Goal: Communication & Community: Ask a question

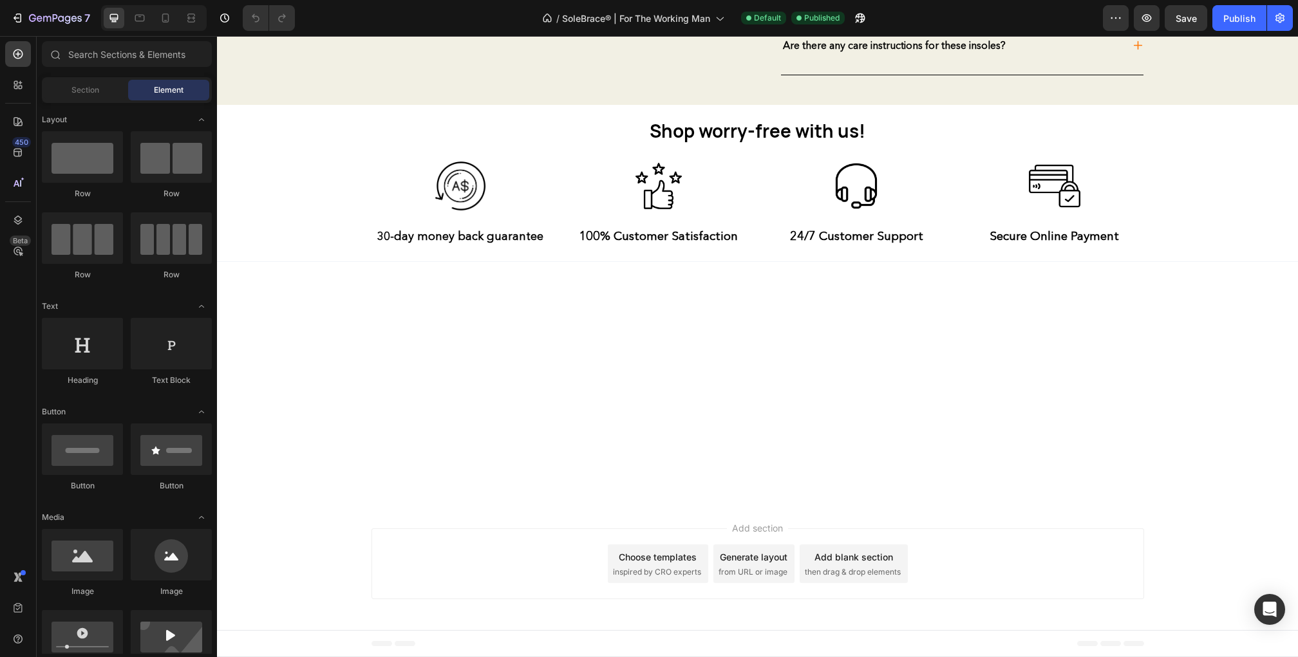
scroll to position [3962, 0]
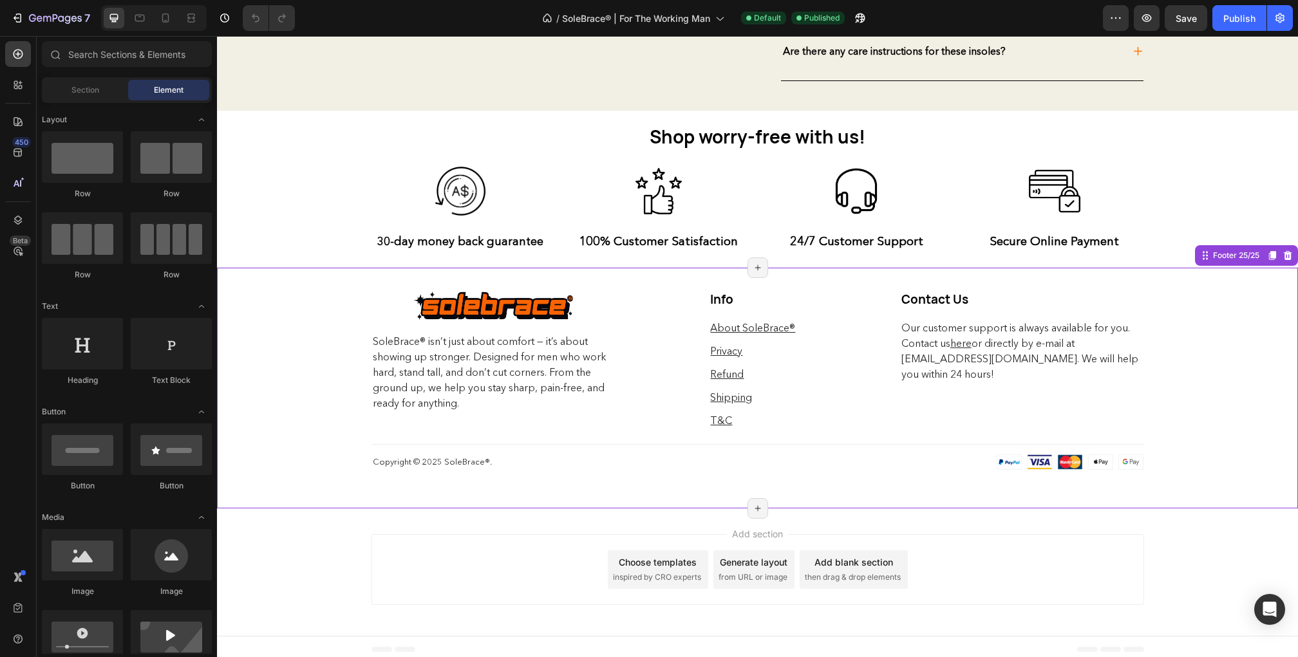
click at [317, 415] on div "Image Row SoleBrace® isn’t just about comfort — it’s about showing up stronger.…" at bounding box center [757, 387] width 1081 height 241
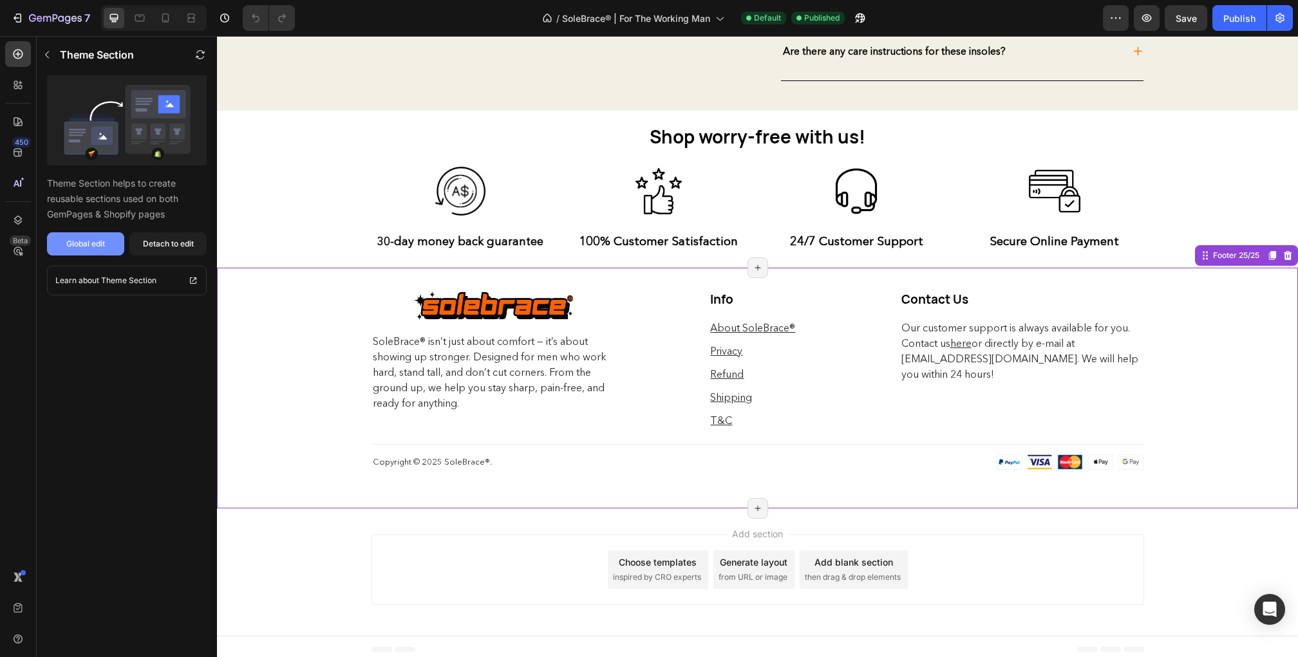
click at [113, 247] on button "Global edit" at bounding box center [85, 243] width 77 height 23
click at [303, 585] on div "Add section Choose templates inspired by CRO experts Generate layout from URL o…" at bounding box center [757, 572] width 1081 height 127
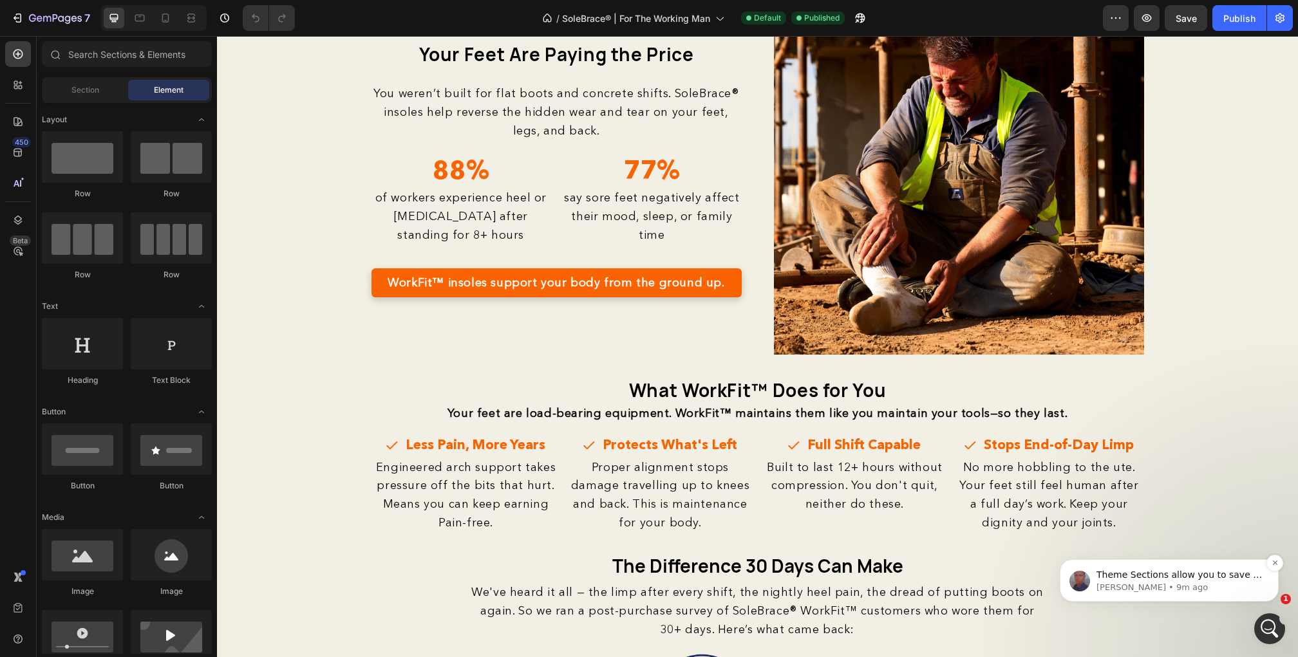
click at [1246, 577] on p "Theme Sections allow you to save a section you create in GemPages and then add …" at bounding box center [1179, 575] width 166 height 13
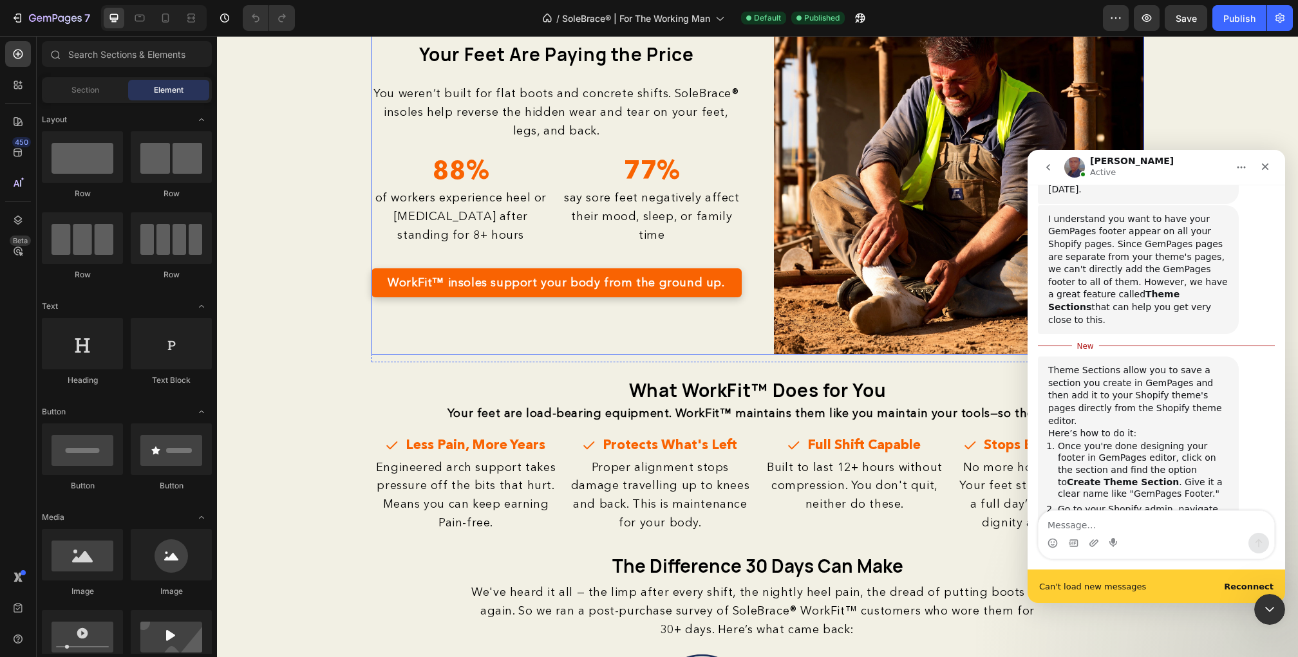
scroll to position [529, 0]
type textarea "all is well now thanks"
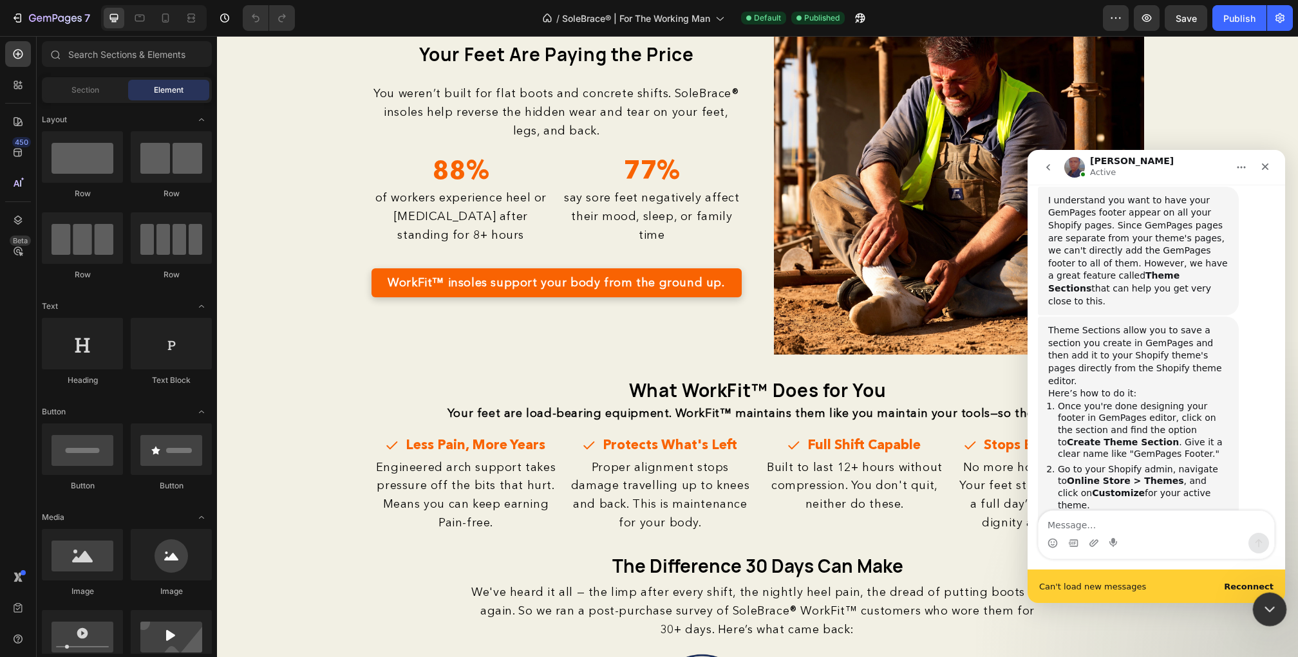
click at [1264, 601] on icon "Close Intercom Messenger" at bounding box center [1267, 607] width 15 height 15
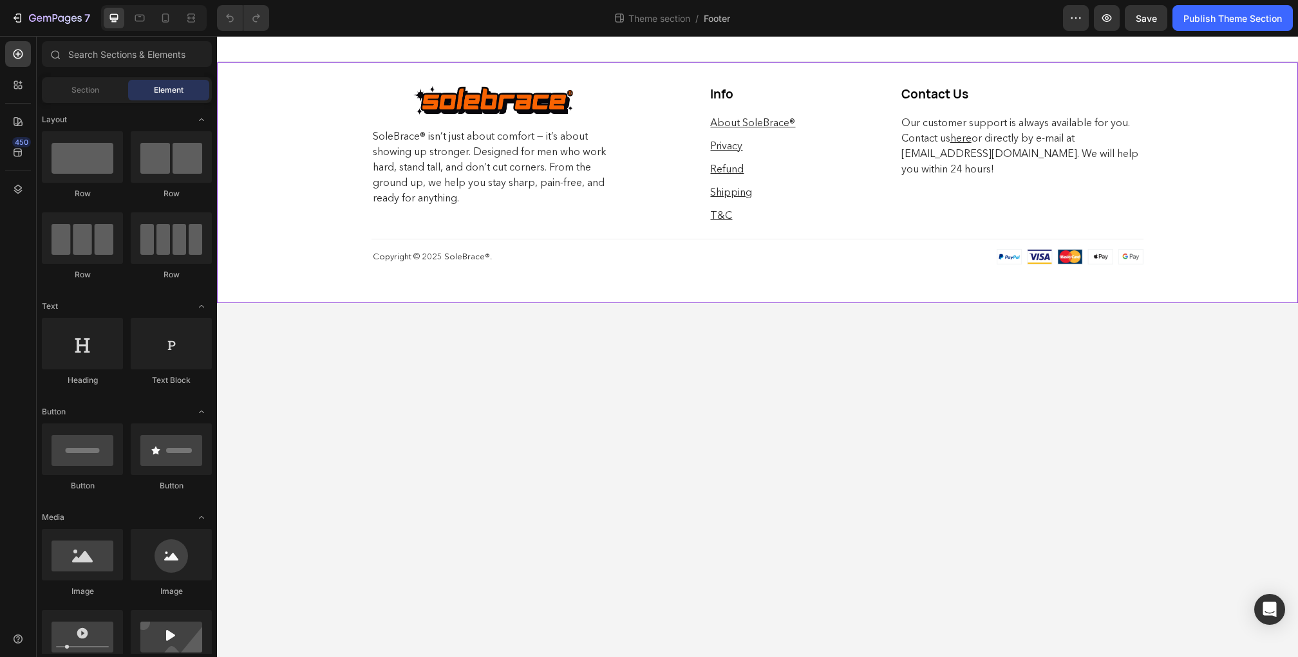
click at [322, 155] on div "Image Row SoleBrace® isn’t just about comfort — it’s about showing up stronger.…" at bounding box center [757, 182] width 1081 height 241
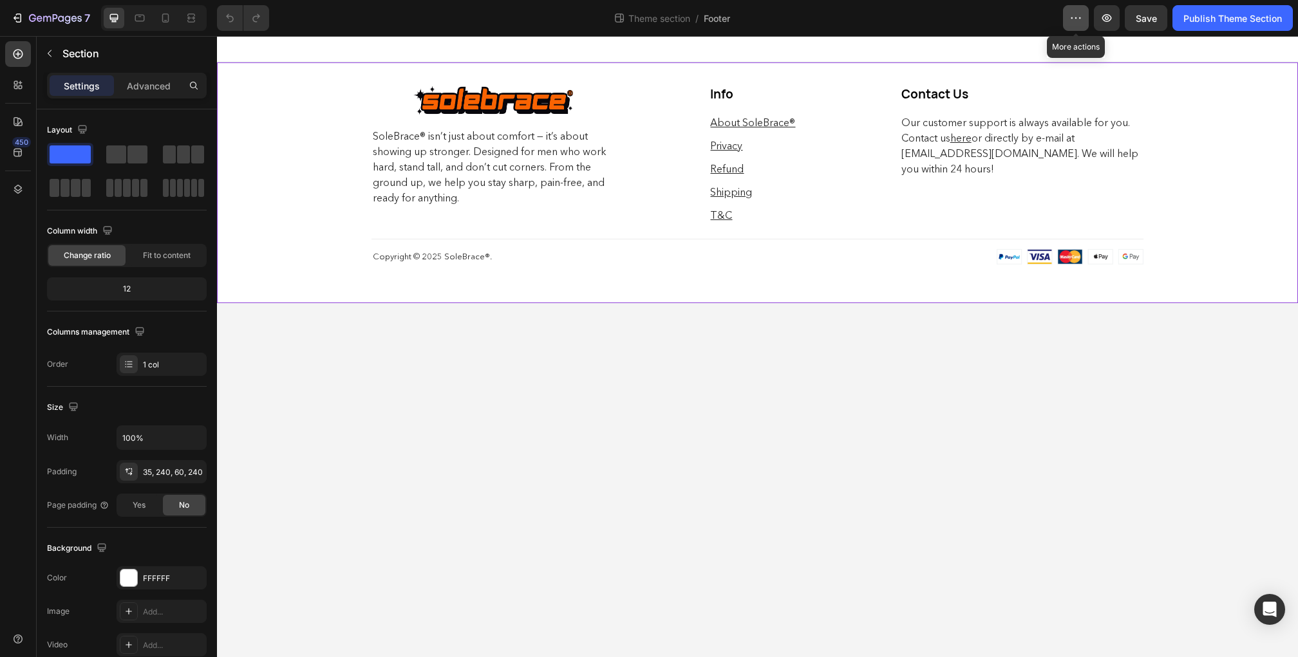
click at [1084, 16] on button "button" at bounding box center [1076, 18] width 26 height 26
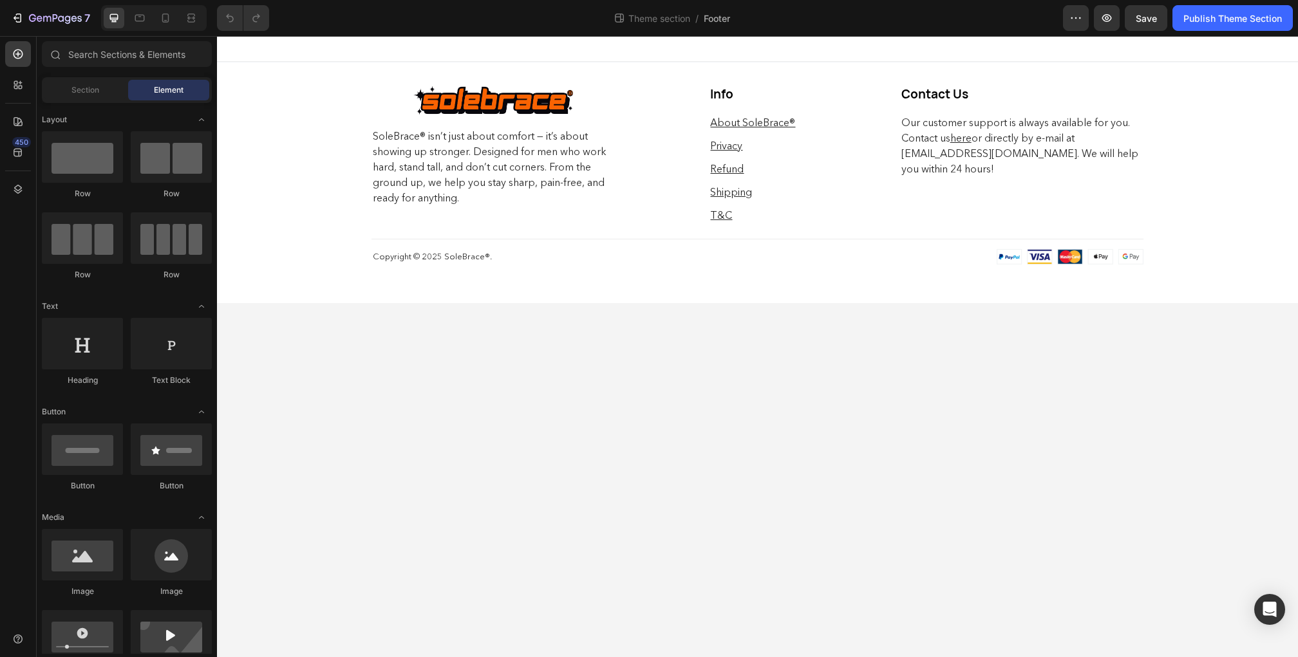
click at [1116, 489] on body "Image Row SoleBrace® isn’t just about comfort — it’s about showing up stronger.…" at bounding box center [757, 346] width 1081 height 621
click at [1200, 19] on div "Publish Theme Section" at bounding box center [1232, 19] width 99 height 14
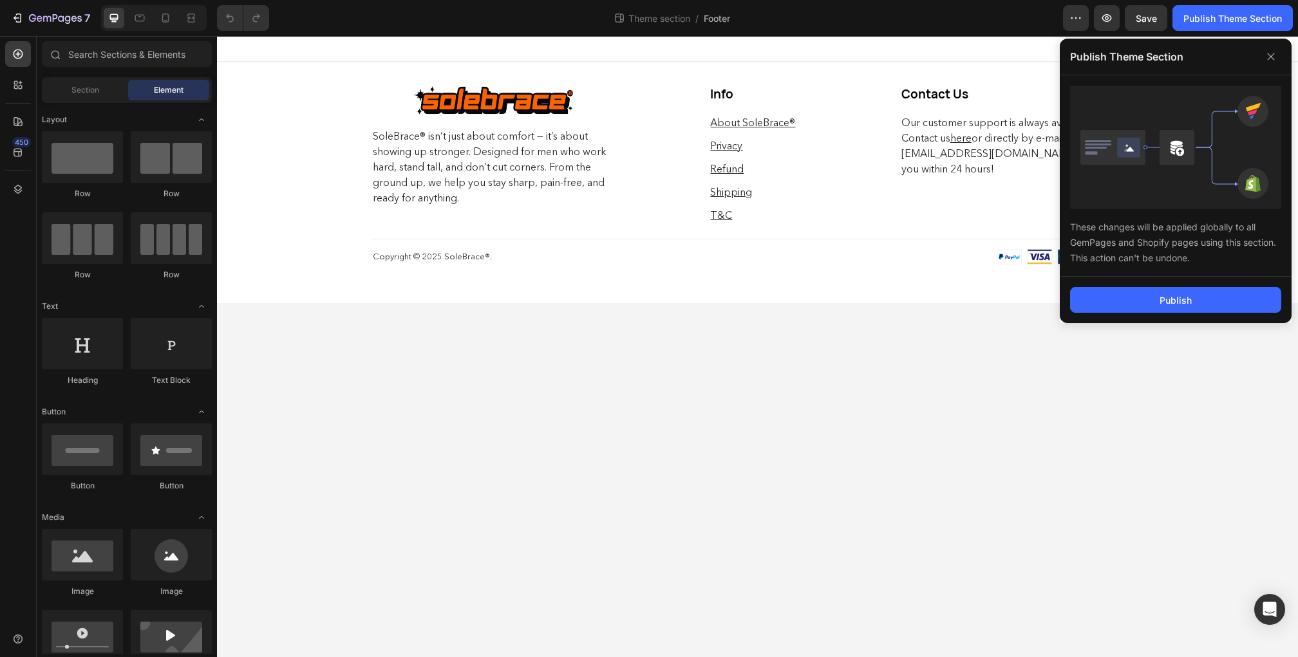
click at [846, 420] on body "Image Row SoleBrace® isn’t just about comfort — it’s about showing up stronger.…" at bounding box center [757, 346] width 1081 height 621
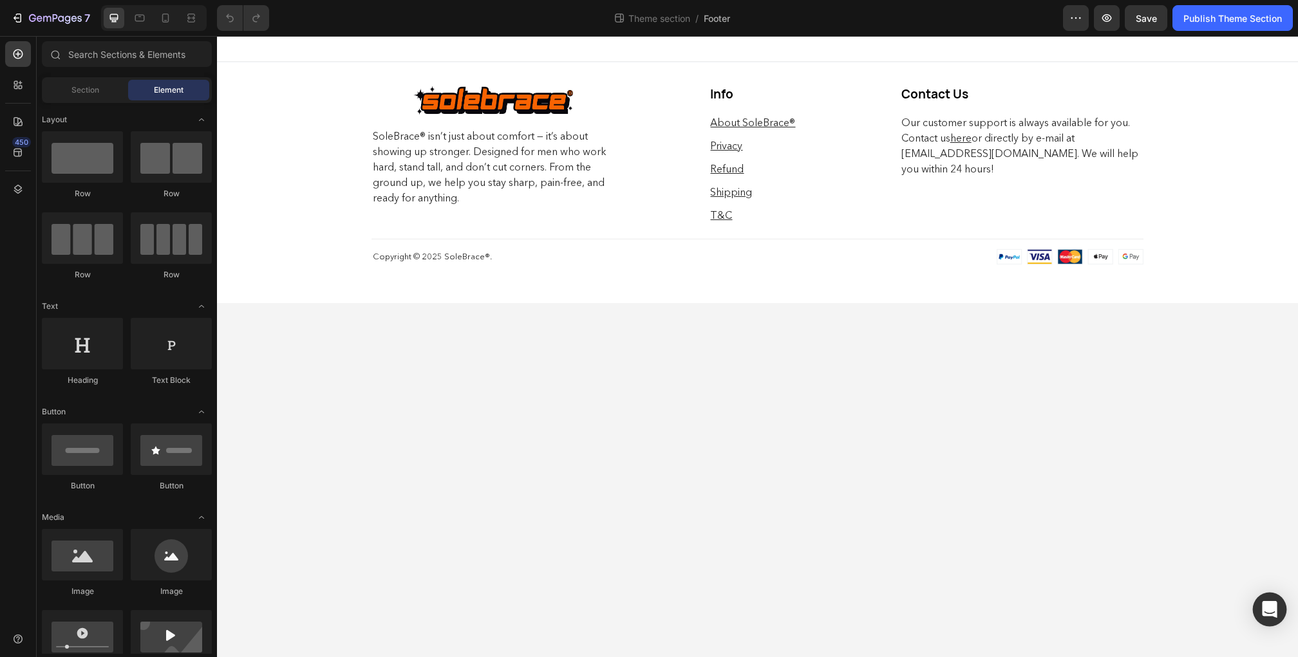
click at [1273, 599] on div "Open Intercom Messenger" at bounding box center [1270, 610] width 34 height 34
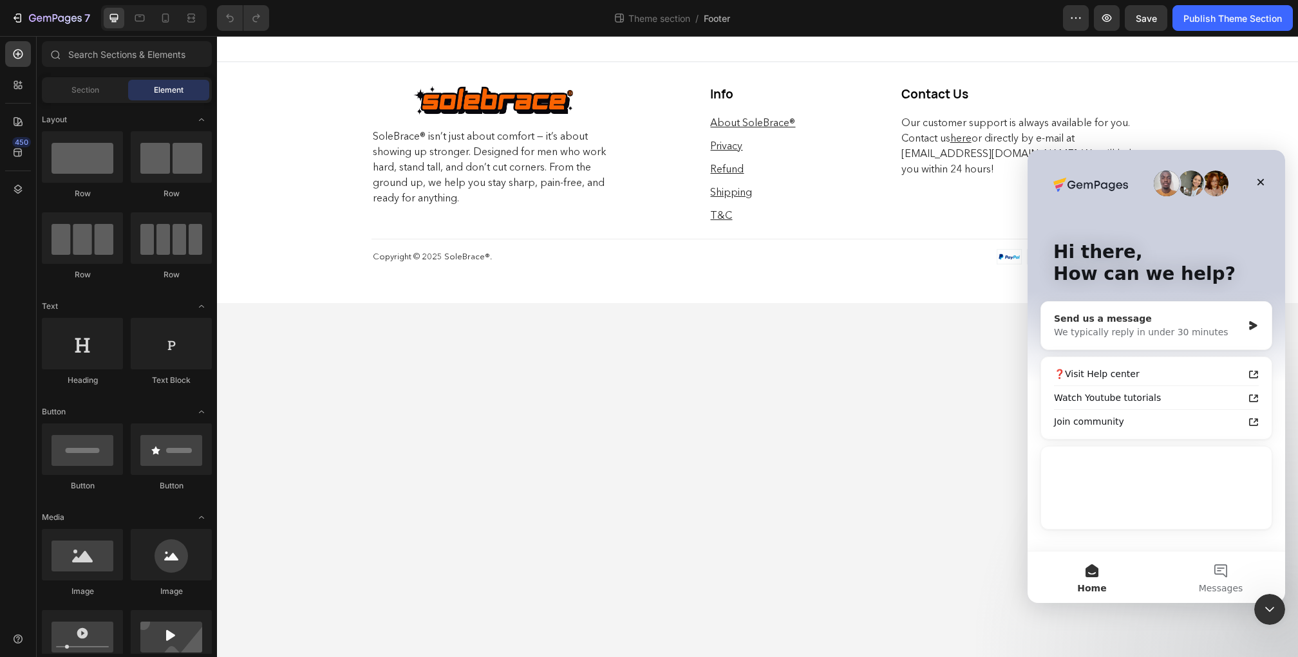
click at [1167, 345] on div "Send us a message We typically reply in under 30 minutes" at bounding box center [1156, 326] width 230 height 48
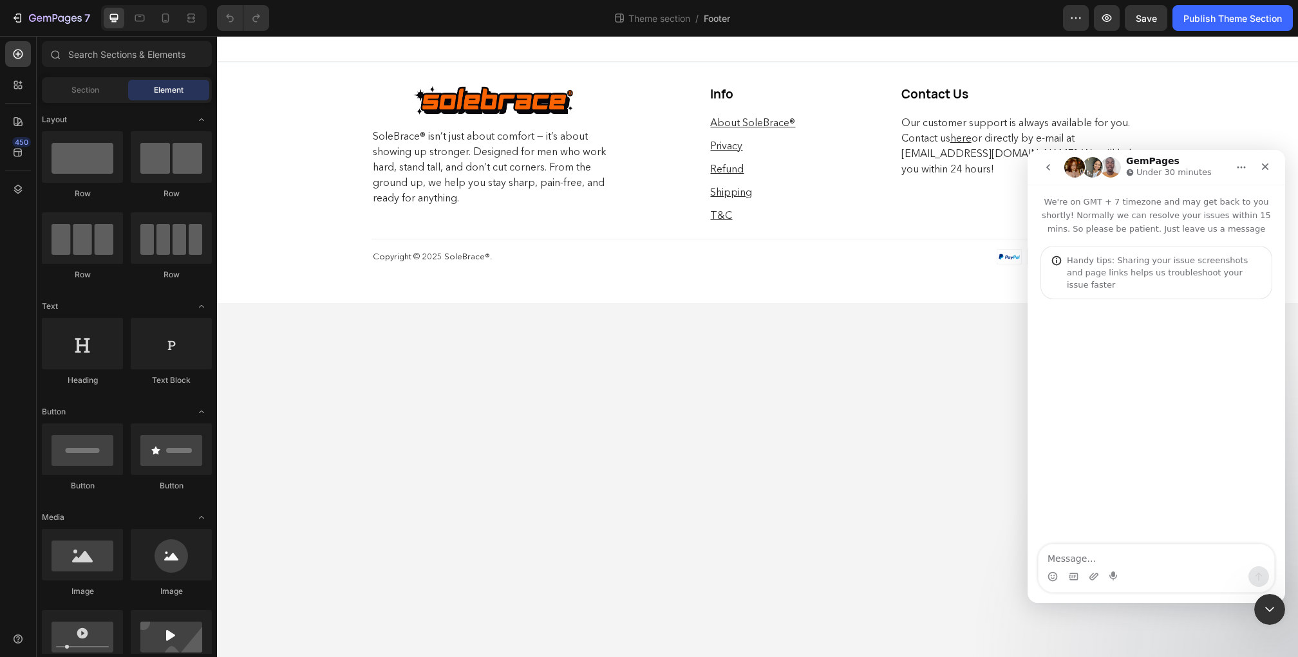
click at [1167, 345] on div "Intercom messenger" at bounding box center [1157, 422] width 258 height 247
click at [1090, 563] on textarea "Message…" at bounding box center [1156, 556] width 236 height 22
type textarea "hello"
type textarea "i w"
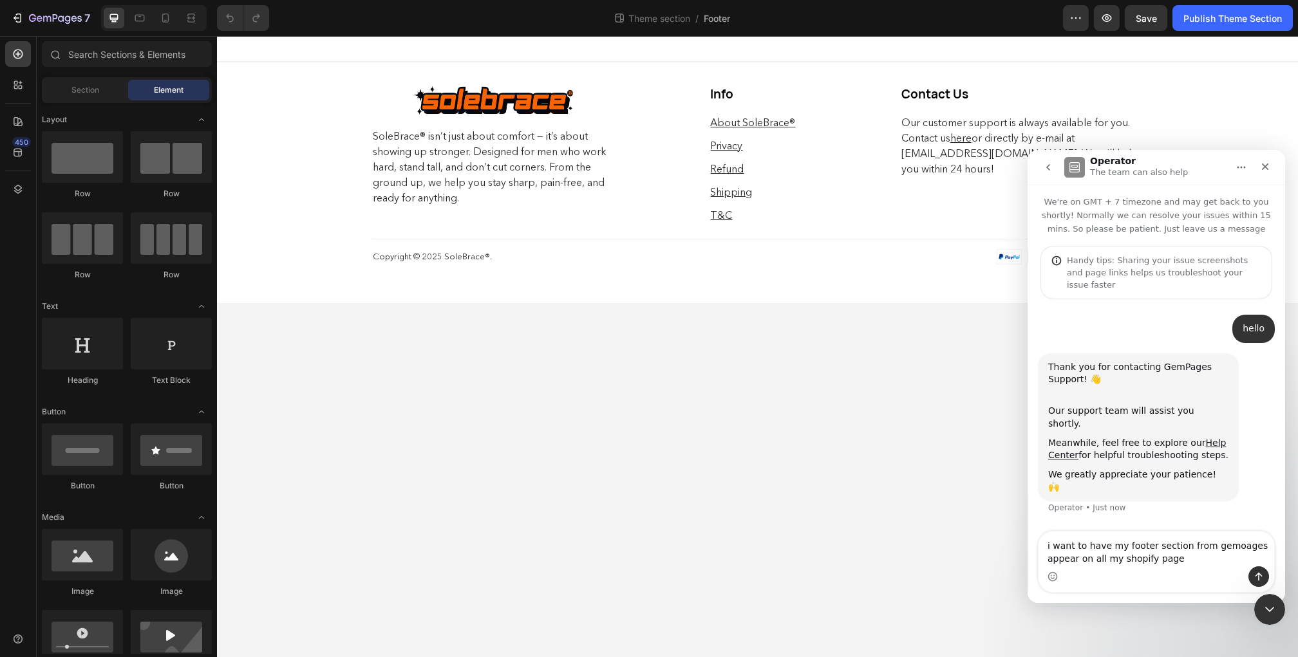
type textarea "i want to have my footer section from gemoages appear on all my shopify pages"
type textarea "please advise"
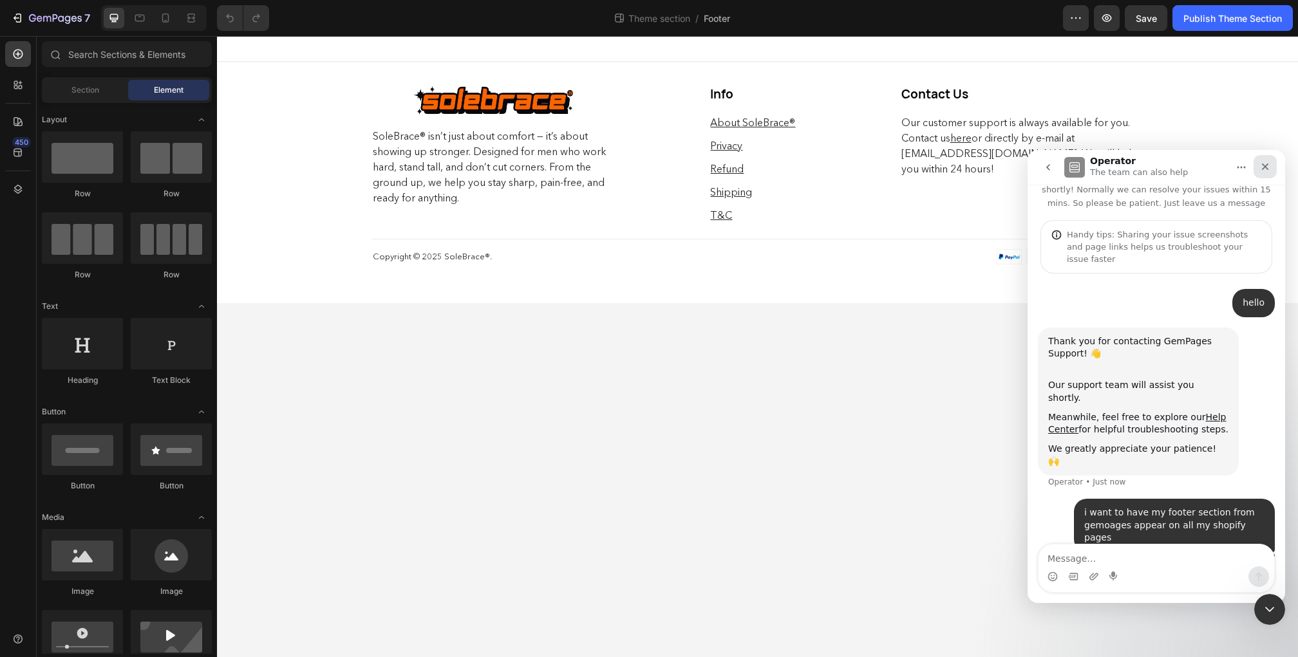
click at [1266, 164] on icon "Close" at bounding box center [1265, 167] width 10 height 10
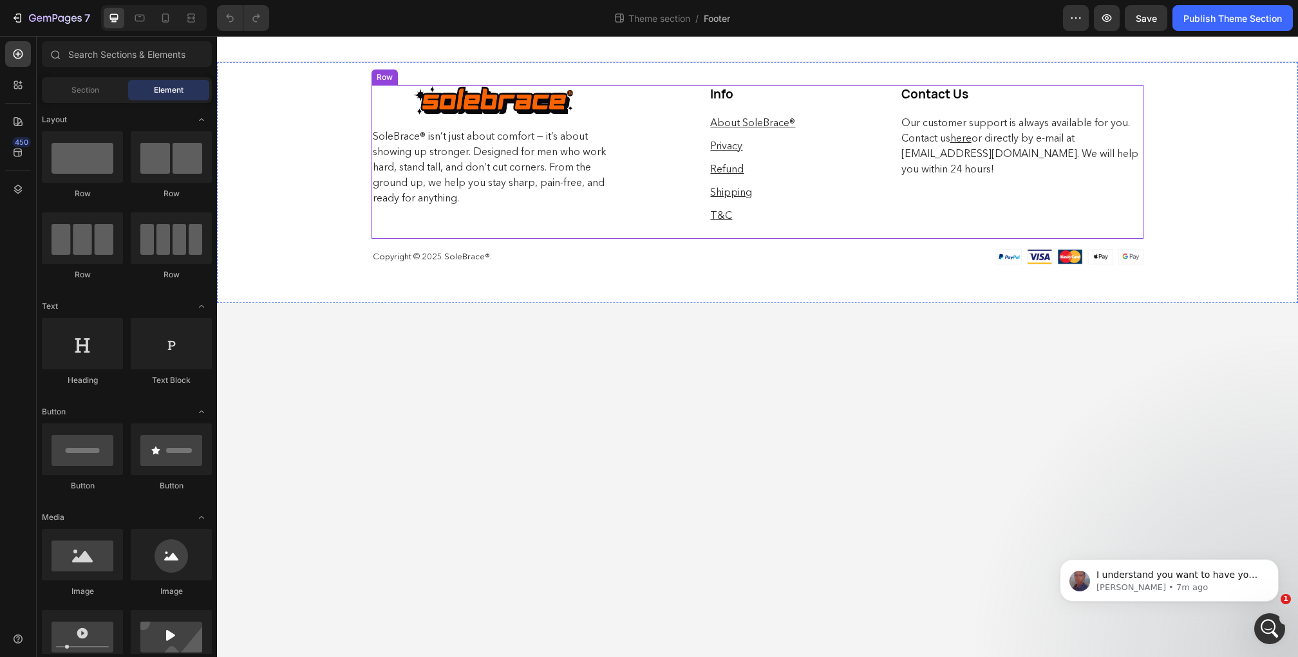
scroll to position [256, 0]
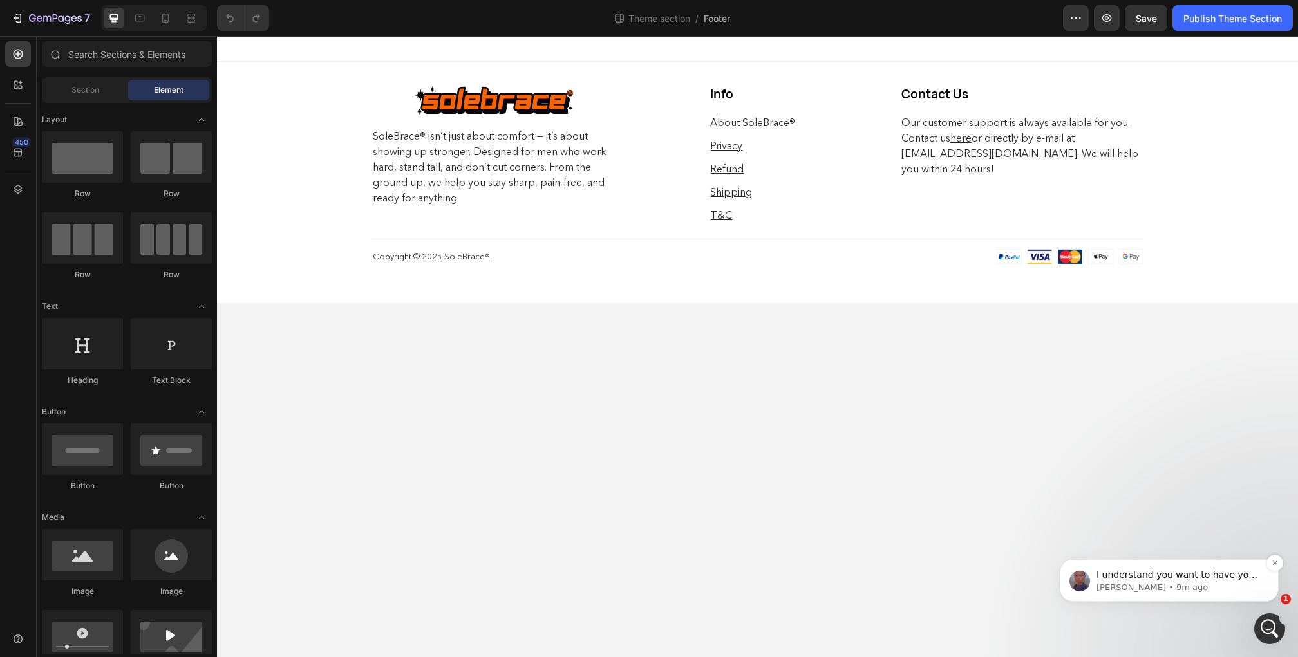
click at [1206, 602] on div "I understand you want to have your GemPages footer appear on all your Shopify p…" at bounding box center [1169, 580] width 219 height 42
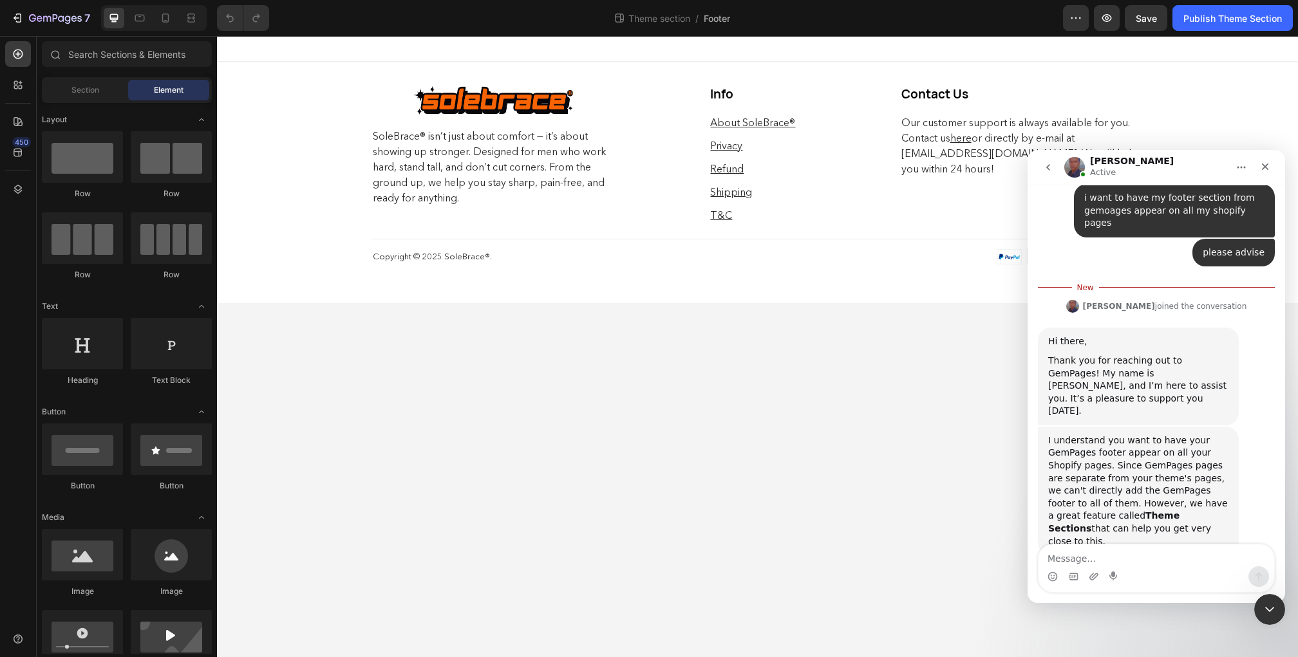
scroll to position [277, 0]
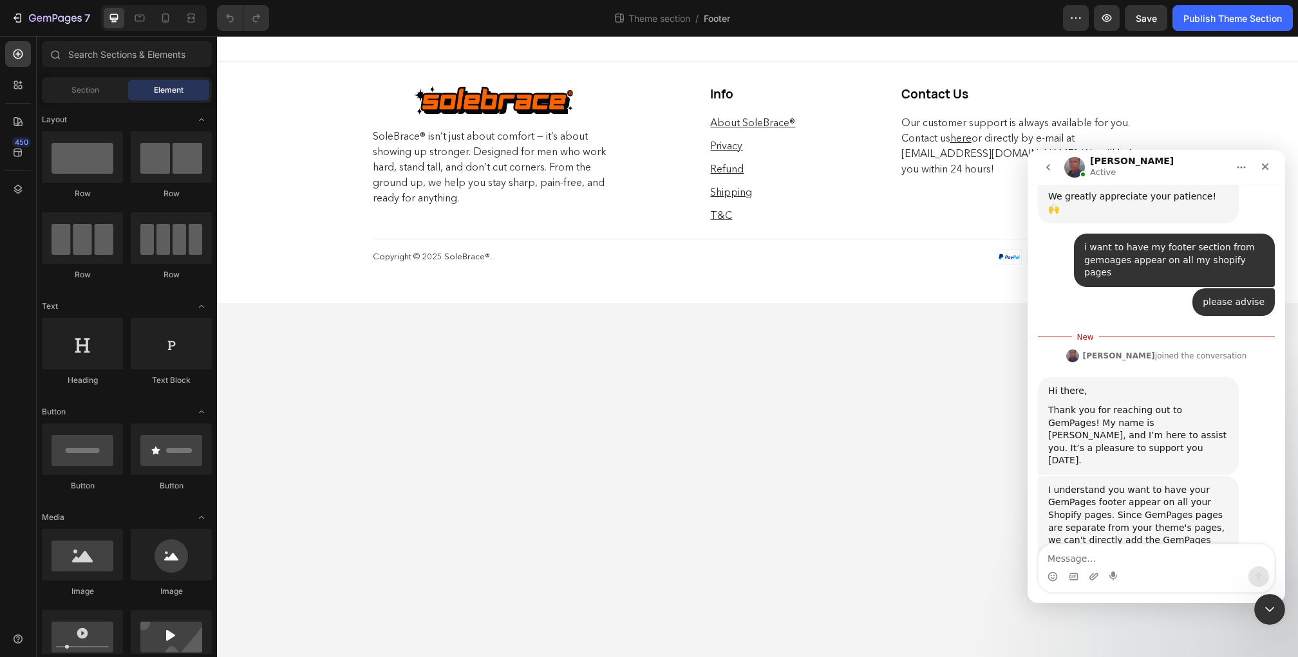
click at [1073, 493] on div "I understand you want to have your GemPages footer appear on all your Shopify p…" at bounding box center [1138, 540] width 180 height 113
click at [17, 80] on icon at bounding box center [18, 85] width 13 height 13
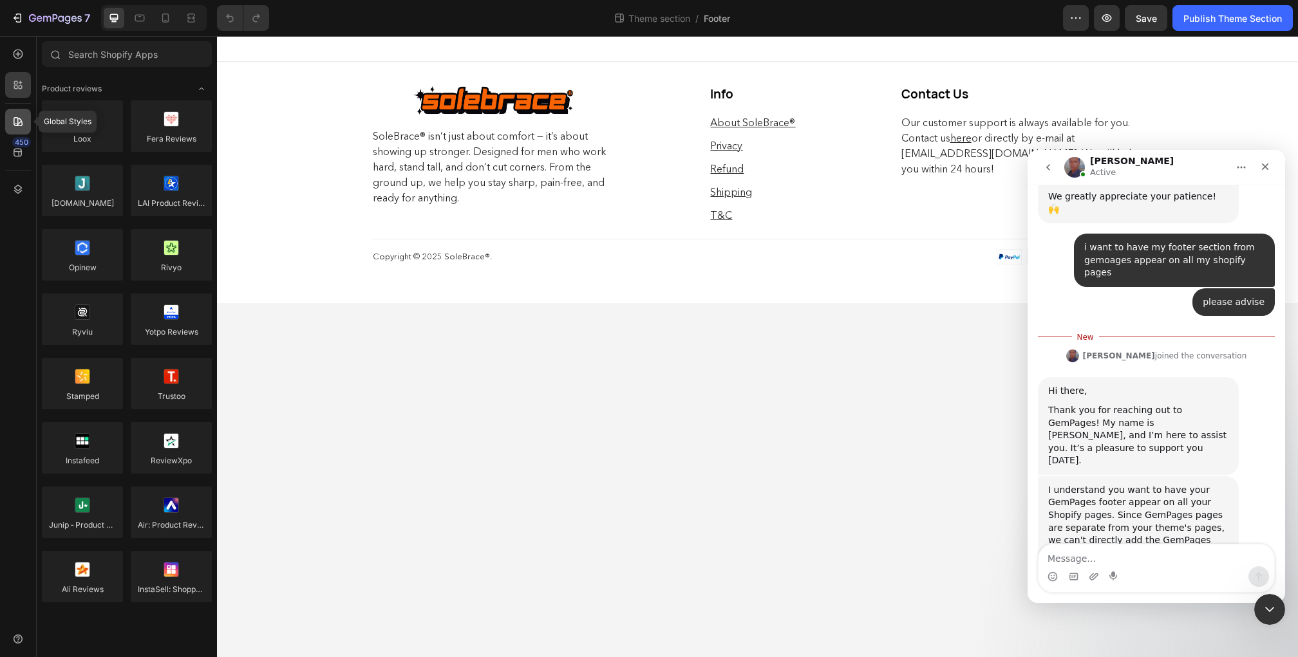
click at [18, 117] on icon at bounding box center [18, 121] width 13 height 13
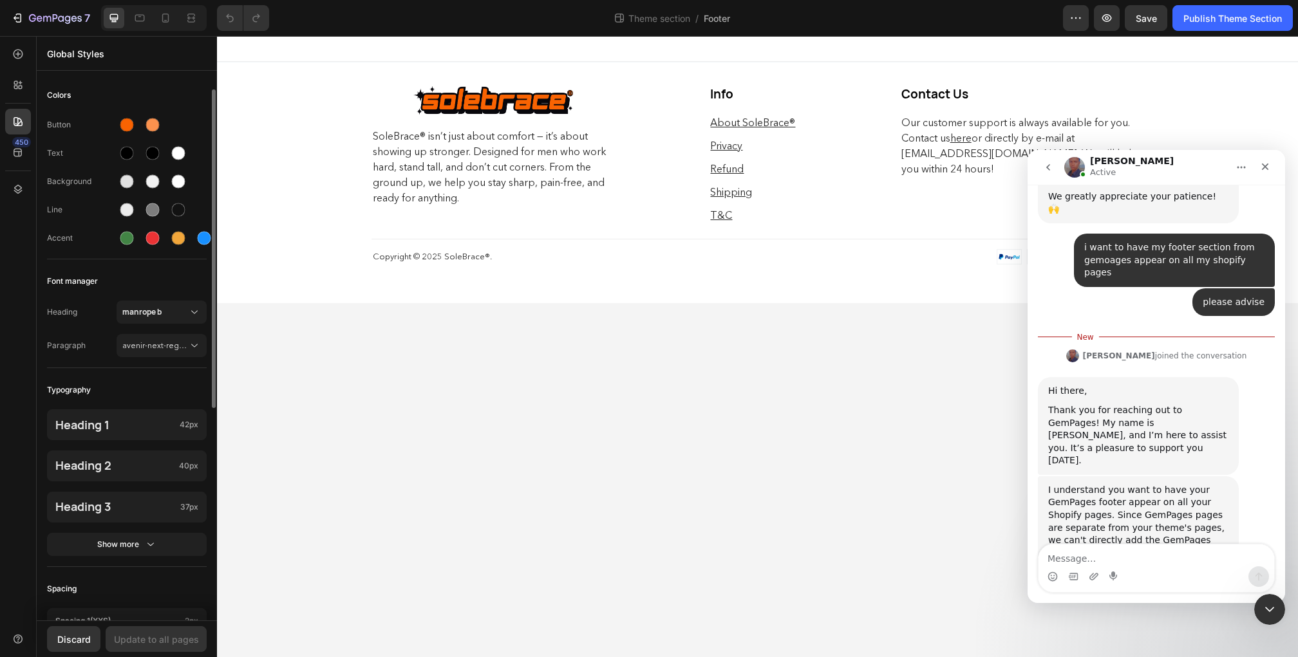
scroll to position [394, 0]
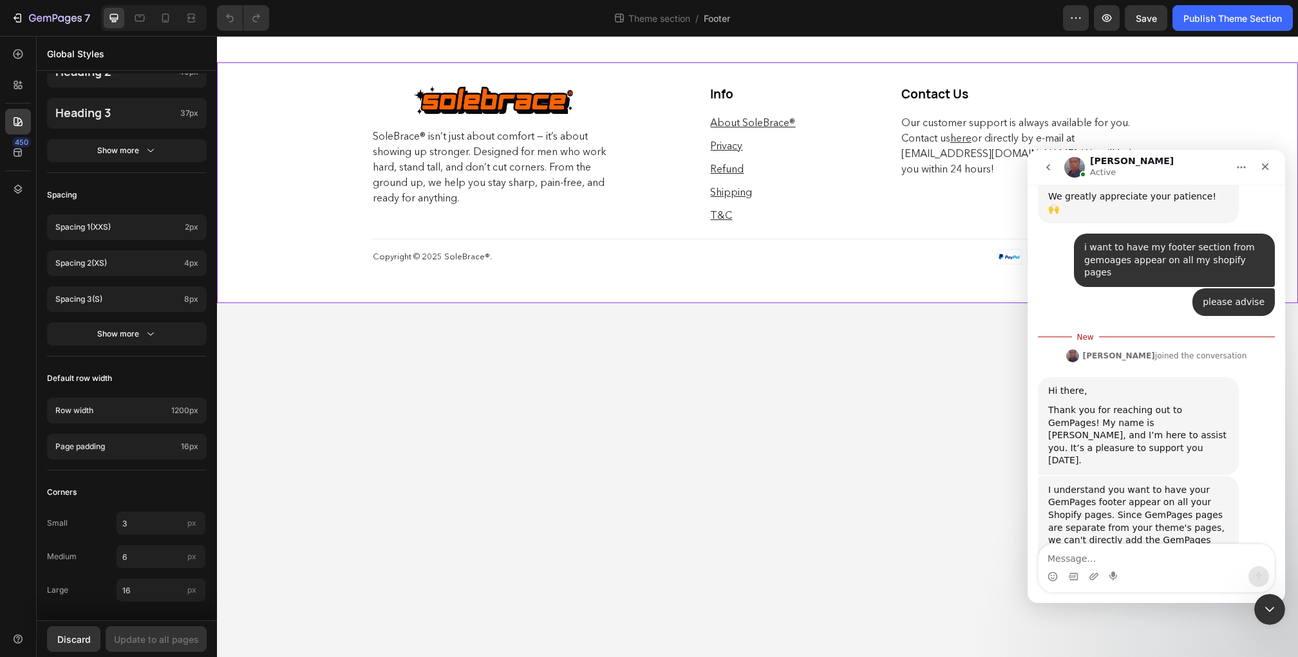
click at [303, 131] on div "Image Row SoleBrace® isn’t just about comfort — it’s about showing up stronger.…" at bounding box center [757, 182] width 1081 height 241
